Goal: Information Seeking & Learning: Find contact information

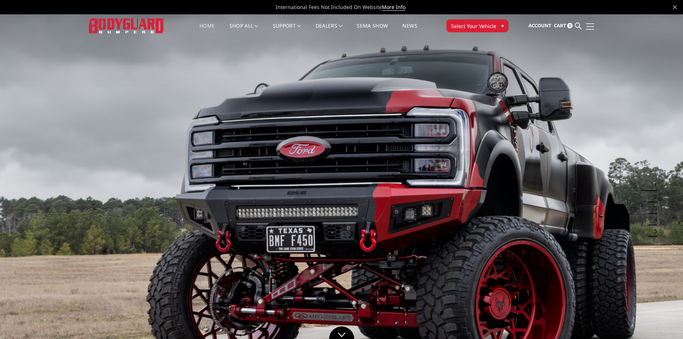
click at [591, 26] on span at bounding box center [591, 26] width 8 height 1
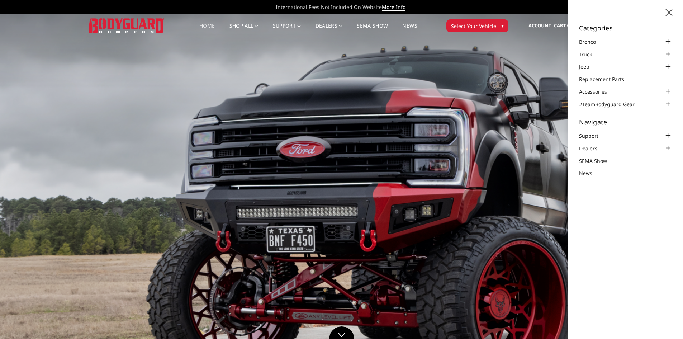
click at [137, 25] on img at bounding box center [126, 25] width 75 height 15
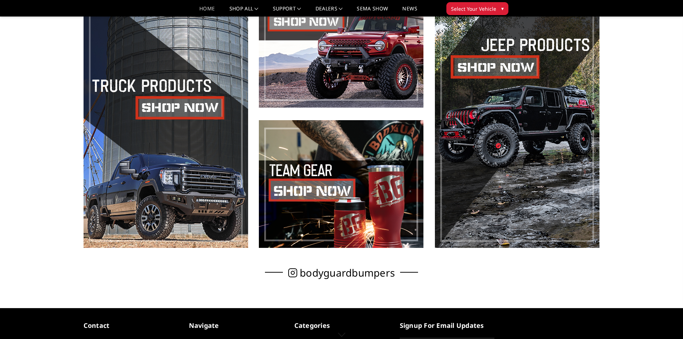
scroll to position [494, 0]
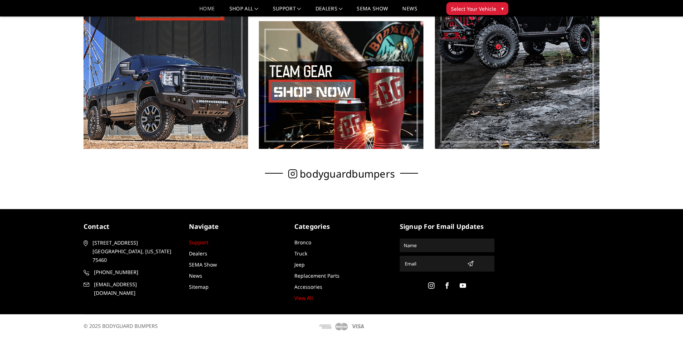
click at [204, 243] on link "Support" at bounding box center [198, 242] width 19 height 7
